Goal: Task Accomplishment & Management: Complete application form

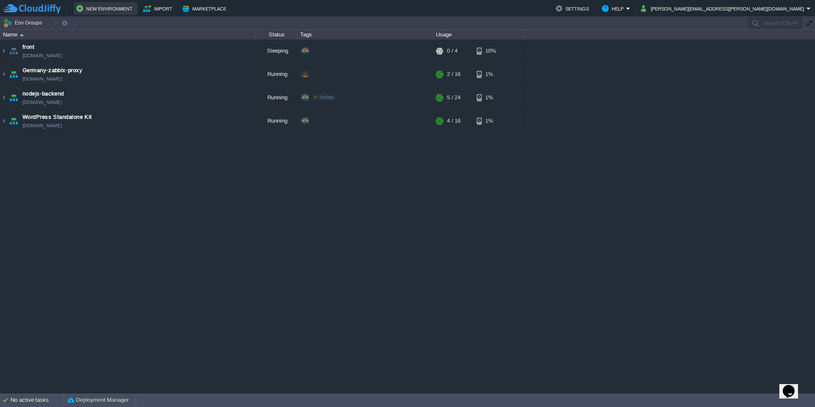
click at [106, 9] on button "New Environment" at bounding box center [105, 8] width 59 height 10
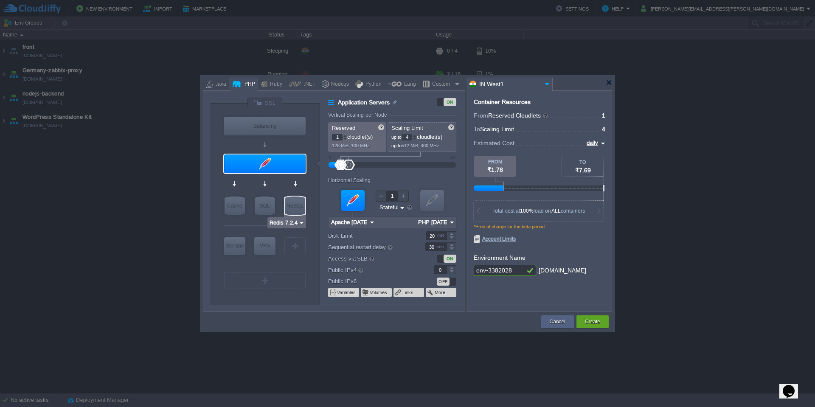
click at [301, 222] on img at bounding box center [302, 223] width 6 height 8
click at [296, 205] on div "NoSQL" at bounding box center [295, 206] width 20 height 19
type input "NoSQL Databases"
type input "Redis 7.2.4"
type input "7.2.4-almalinux-9"
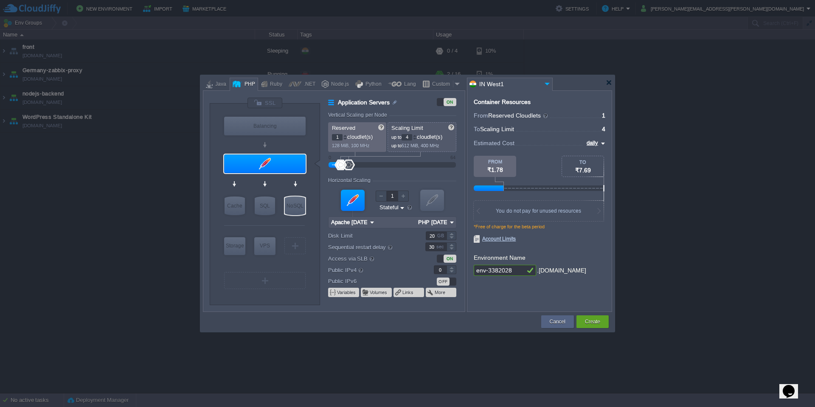
type input "Stateless"
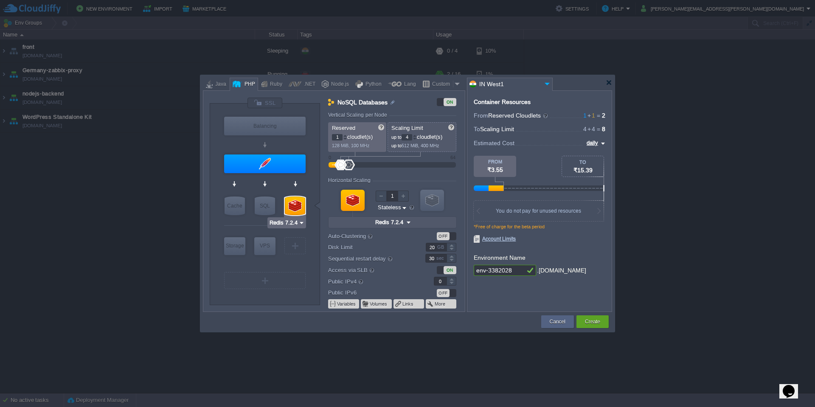
click at [304, 223] on img at bounding box center [302, 223] width 6 height 8
click at [296, 277] on div "More..." at bounding box center [293, 276] width 47 height 10
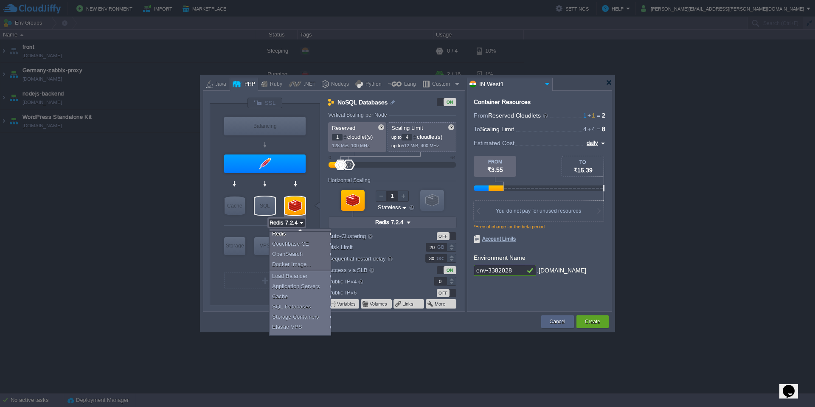
click at [272, 205] on div "SQL" at bounding box center [265, 206] width 20 height 19
type input "SQL Databases"
type input "4"
type input "6"
type input "MariaDB 12.0.2"
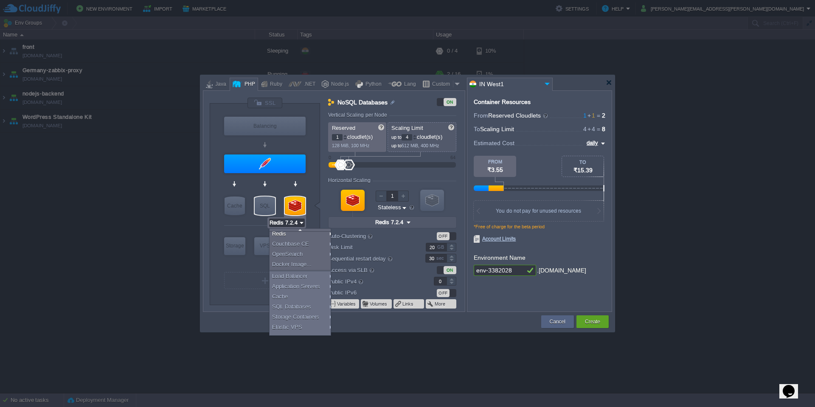
type input "12.0.2-almalinux-9"
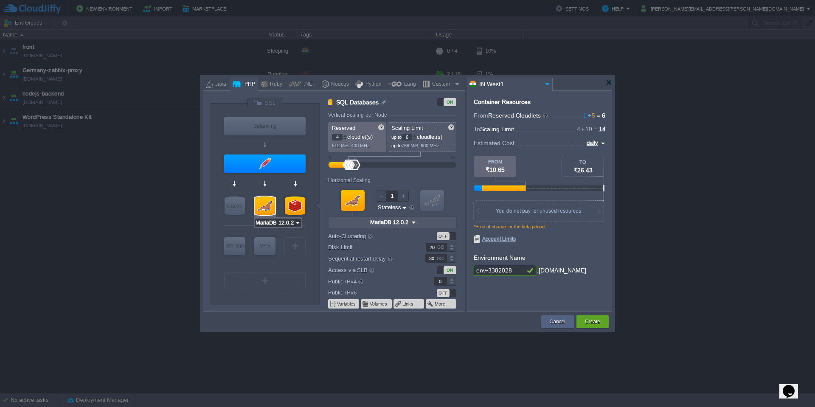
click at [282, 225] on input "MariaDB 12.0.2" at bounding box center [275, 223] width 40 height 8
click at [283, 286] on div "More..." at bounding box center [279, 287] width 46 height 10
click at [267, 203] on div at bounding box center [265, 206] width 20 height 19
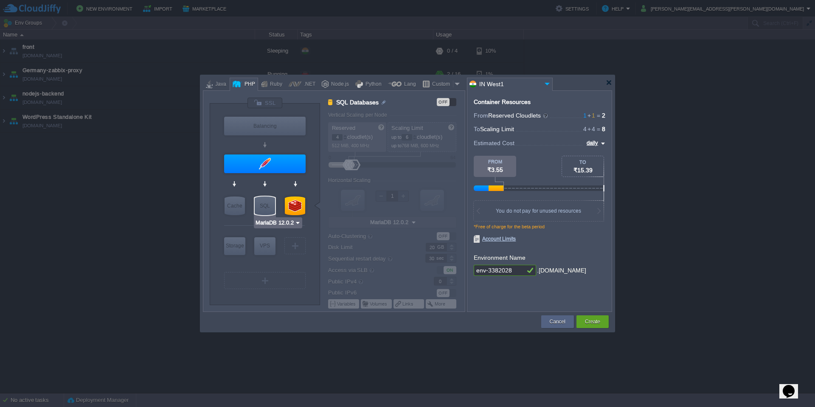
type input "Redis 7.2.4"
click at [299, 224] on img at bounding box center [302, 223] width 6 height 8
click at [299, 277] on div "More..." at bounding box center [293, 276] width 47 height 10
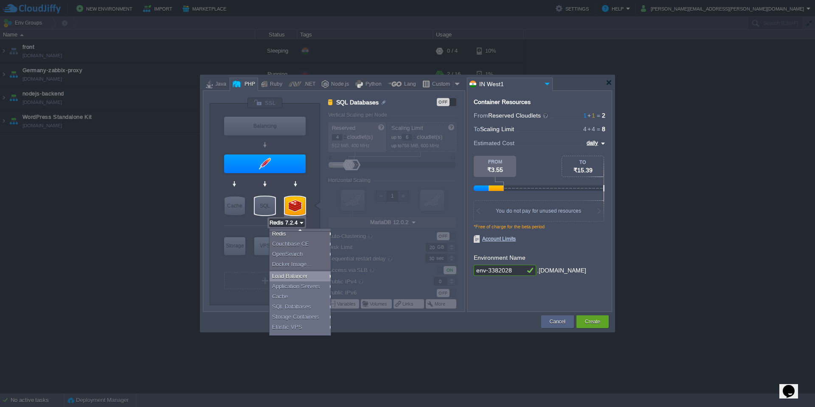
scroll to position [7, 0]
click at [326, 84] on div at bounding box center [325, 84] width 7 height 13
type input "SQL Databases"
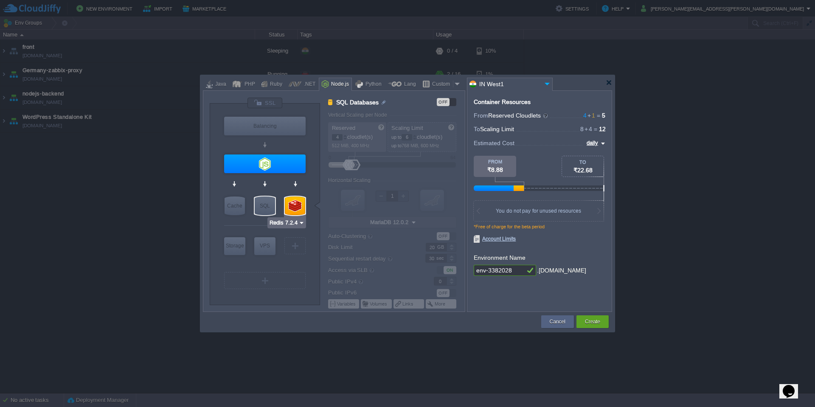
click at [300, 224] on img at bounding box center [302, 223] width 6 height 8
click at [302, 278] on div "More..." at bounding box center [293, 276] width 47 height 10
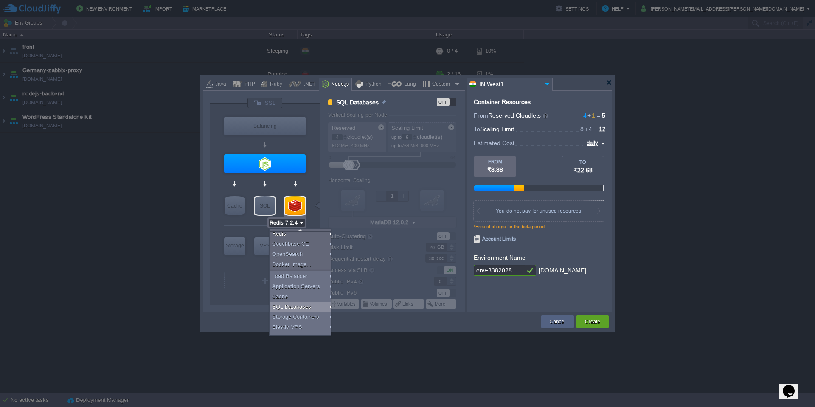
scroll to position [7, 0]
click at [263, 204] on div "SQL" at bounding box center [265, 206] width 20 height 19
type input "MariaDB 12.0.2"
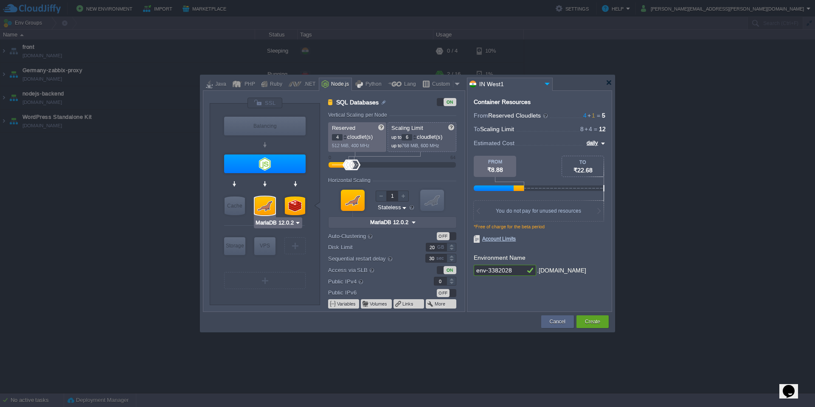
scroll to position [0, 0]
click at [283, 222] on input "MariaDB 12.0.2" at bounding box center [275, 223] width 40 height 8
click at [296, 283] on div "More..." at bounding box center [279, 287] width 46 height 10
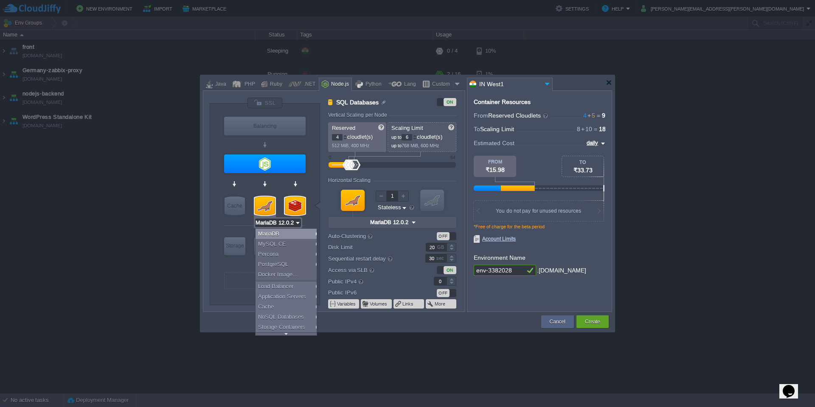
click at [294, 209] on div at bounding box center [295, 206] width 20 height 19
type input "NoSQL Databases"
type input "1"
type input "4"
type input "Redis 7.2.4"
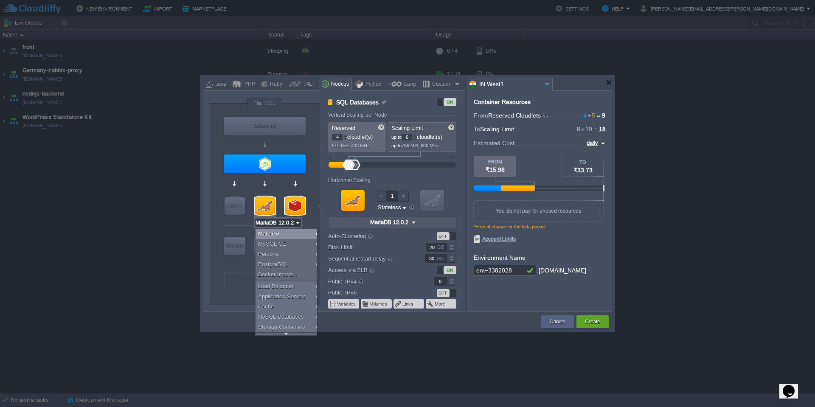
type input "7.2.4-almalinux-9"
type input "Redis 7.2.4"
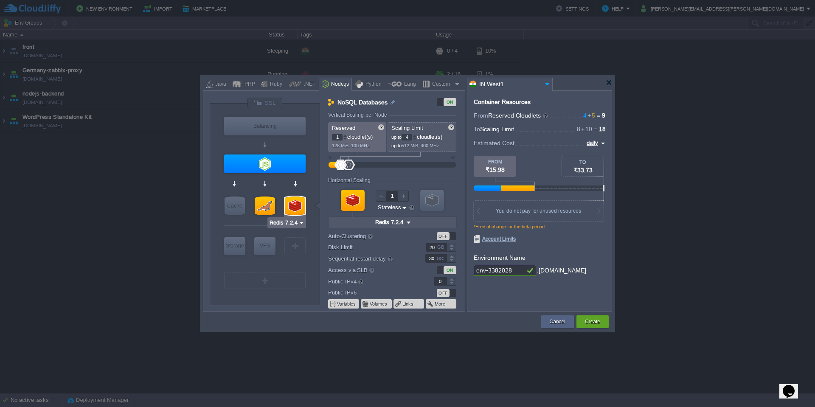
click at [297, 227] on div "Redis 7.2.4" at bounding box center [287, 222] width 39 height 11
click at [298, 226] on input "Redis 7.2.4" at bounding box center [283, 223] width 29 height 8
click at [297, 277] on div "More..." at bounding box center [293, 276] width 47 height 10
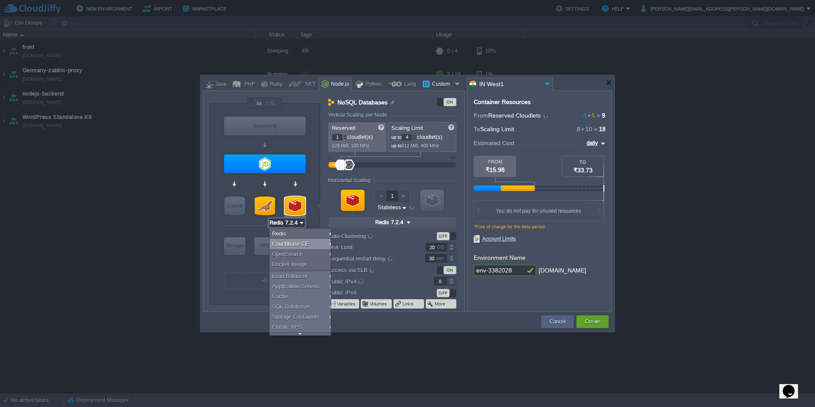
click at [454, 82] on div at bounding box center [458, 84] width 8 height 13
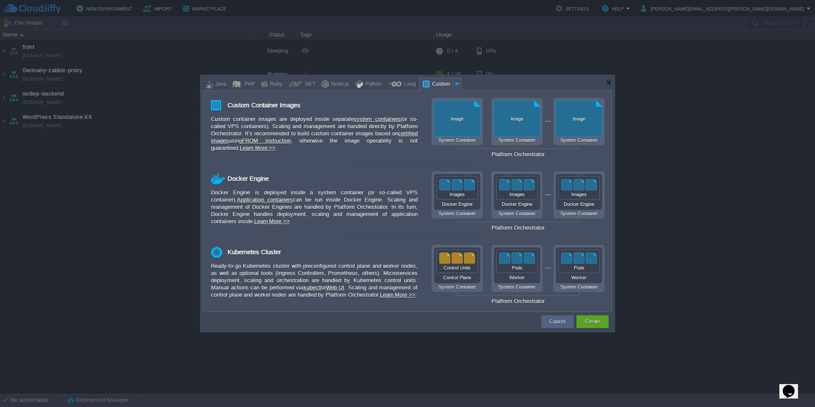
click at [213, 76] on div at bounding box center [407, 82] width 409 height 15
click at [216, 80] on div "Java" at bounding box center [220, 84] width 14 height 13
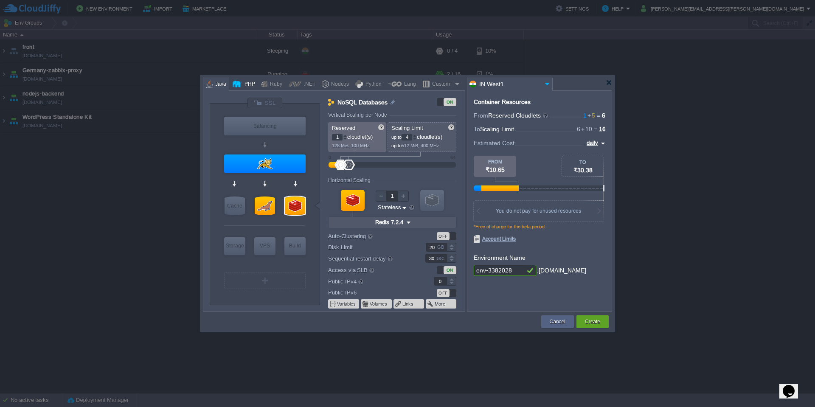
click at [240, 85] on div at bounding box center [237, 84] width 9 height 13
click at [278, 83] on div "Ruby" at bounding box center [275, 84] width 15 height 13
click at [303, 85] on div ".NET" at bounding box center [309, 84] width 14 height 13
click at [301, 216] on div "VM NoSQL" at bounding box center [295, 206] width 24 height 23
click at [297, 208] on div at bounding box center [295, 206] width 20 height 19
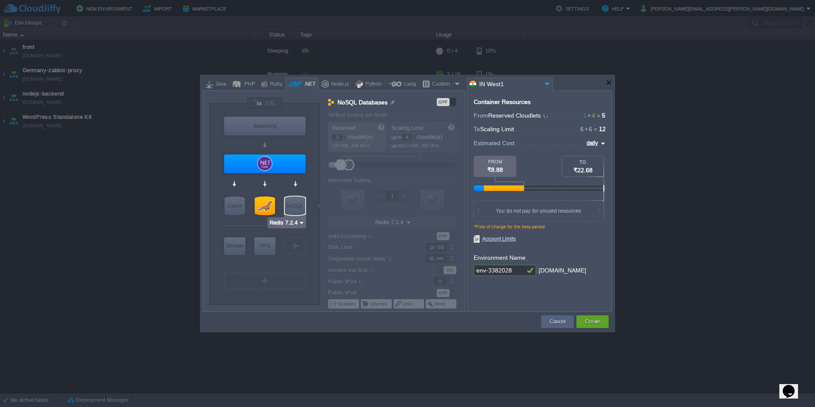
click at [296, 214] on div "NoSQL" at bounding box center [295, 206] width 20 height 19
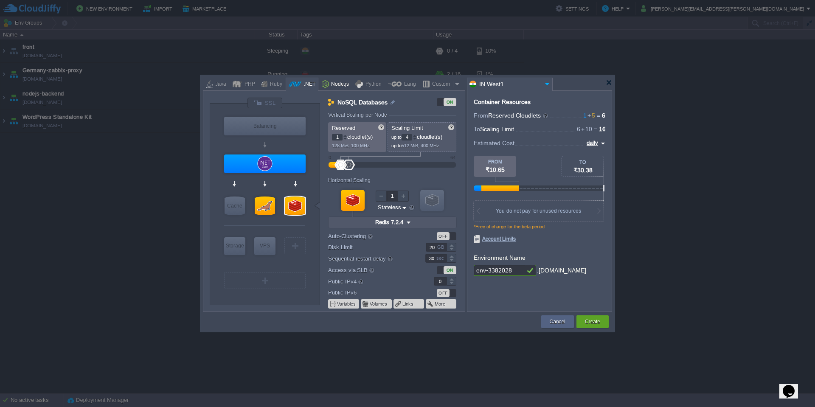
click at [333, 84] on div "Node.js" at bounding box center [339, 84] width 20 height 13
type input "NoSQL Databases"
click at [297, 208] on div at bounding box center [295, 206] width 20 height 19
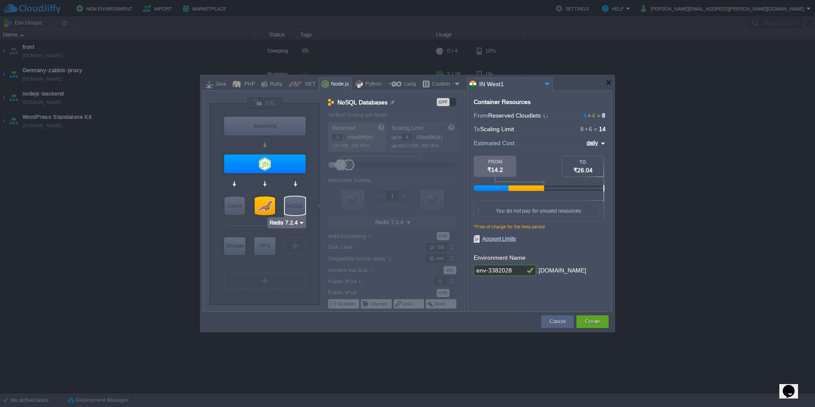
click at [303, 223] on img at bounding box center [302, 223] width 6 height 8
click at [304, 236] on div "Redis" at bounding box center [293, 234] width 47 height 10
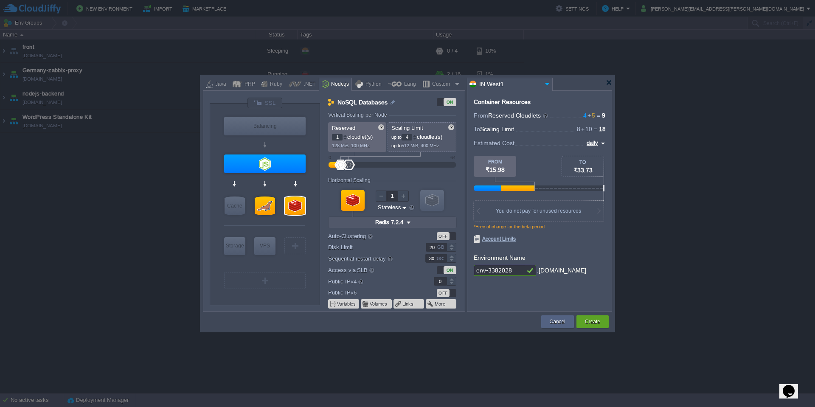
click at [301, 216] on div "VM NoSQL" at bounding box center [295, 206] width 24 height 23
click at [300, 211] on div at bounding box center [295, 206] width 20 height 19
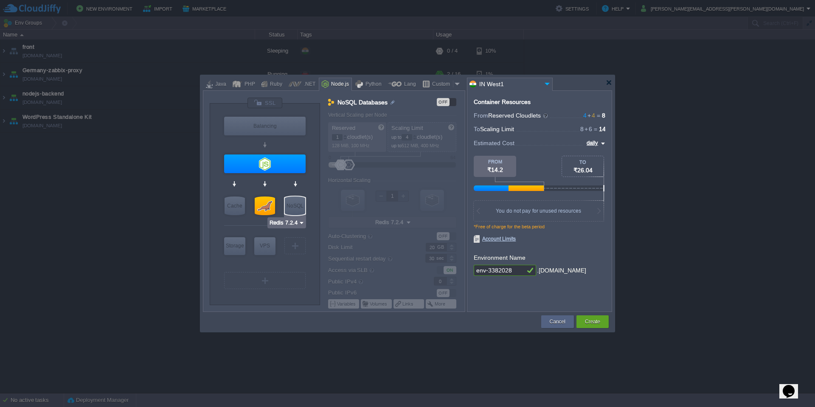
click at [301, 224] on img at bounding box center [302, 223] width 6 height 8
click at [293, 277] on div "More..." at bounding box center [293, 276] width 47 height 10
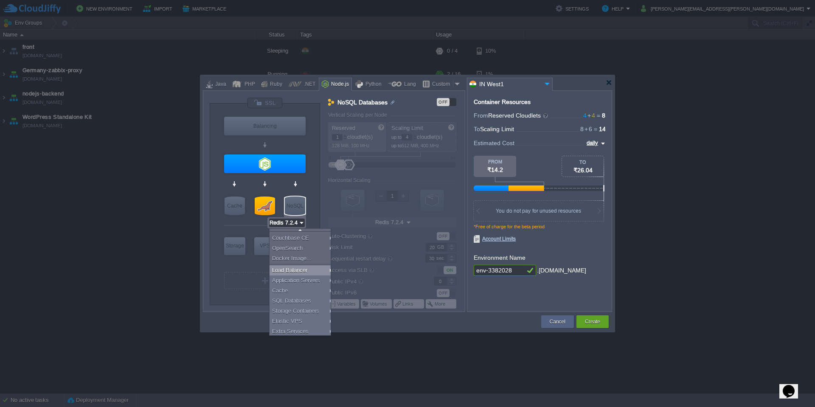
scroll to position [7, 0]
